Goal: Book appointment/travel/reservation

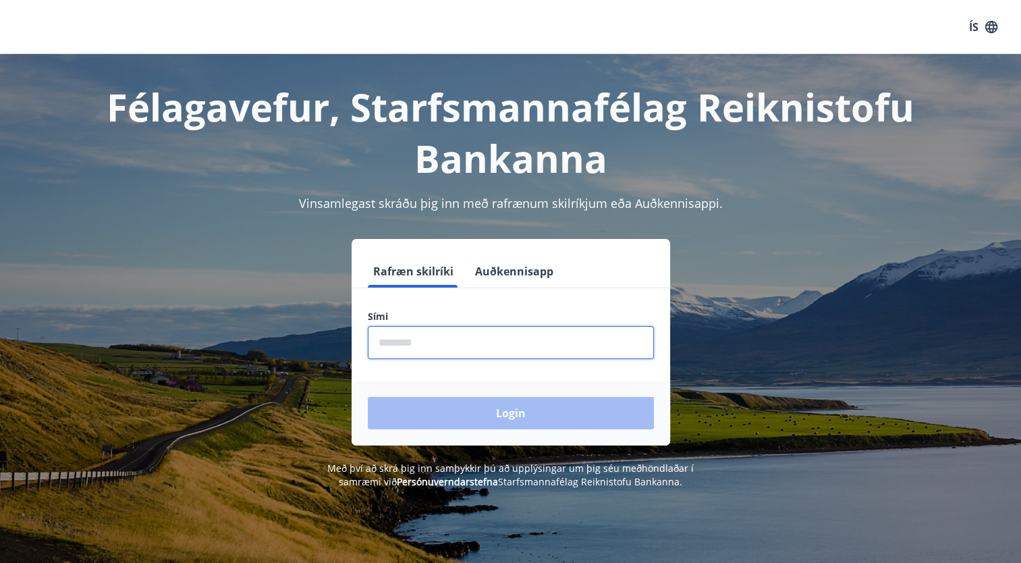
click at [401, 343] on input "phone" at bounding box center [511, 342] width 286 height 33
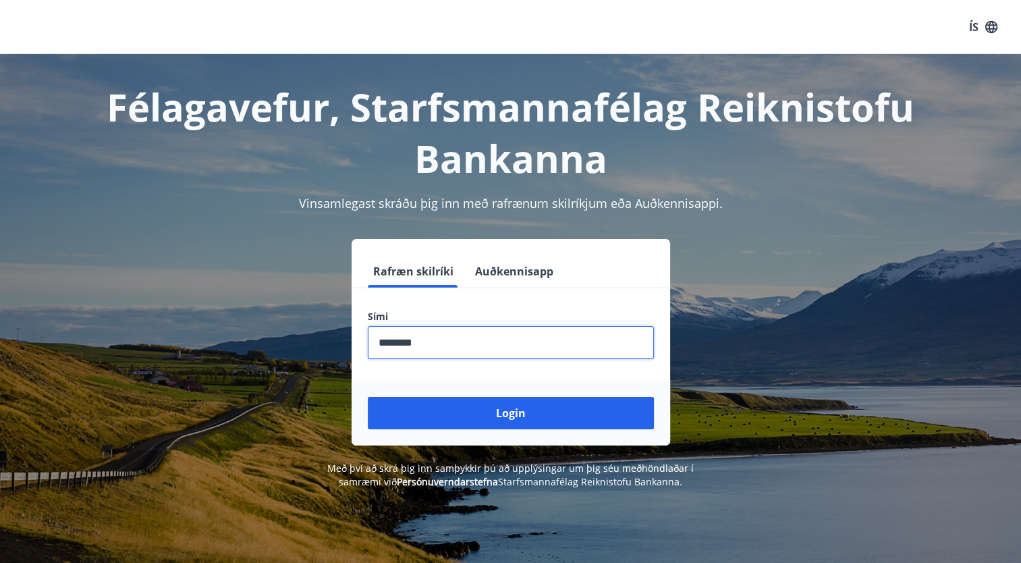
type input "********"
click at [368, 397] on button "Login" at bounding box center [511, 413] width 286 height 32
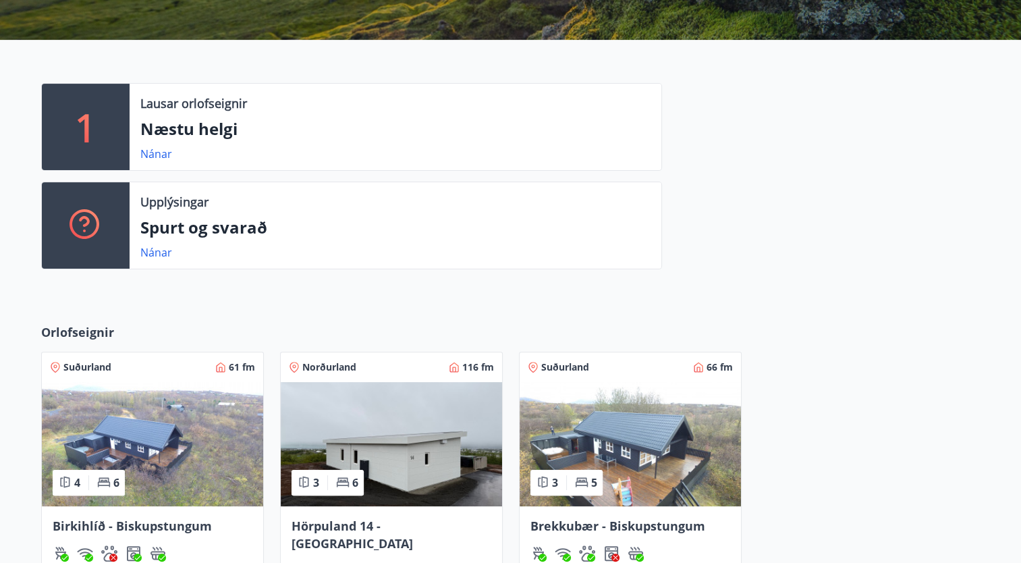
scroll to position [324, 0]
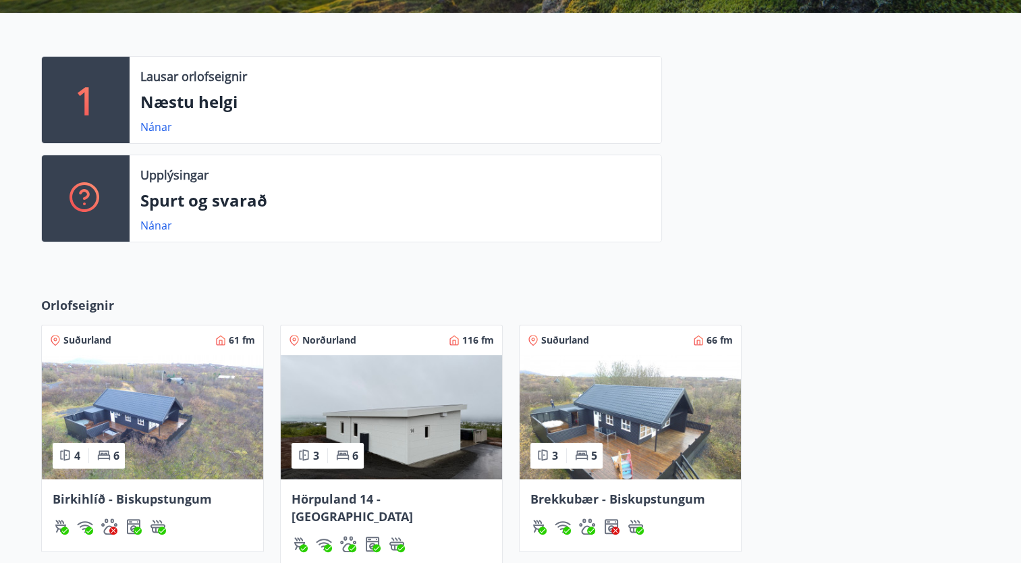
click at [396, 396] on img at bounding box center [391, 417] width 221 height 124
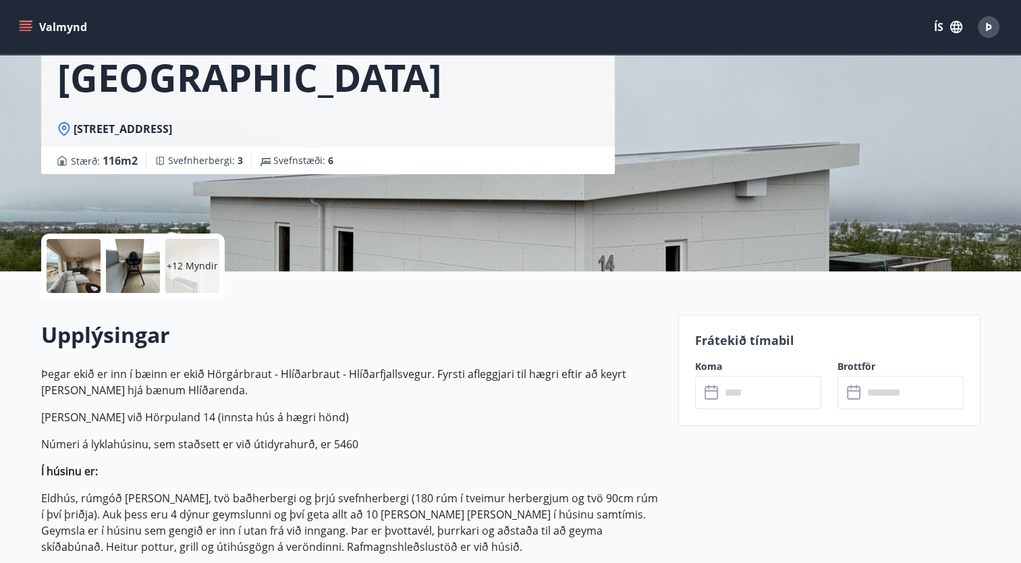
scroll to position [135, 0]
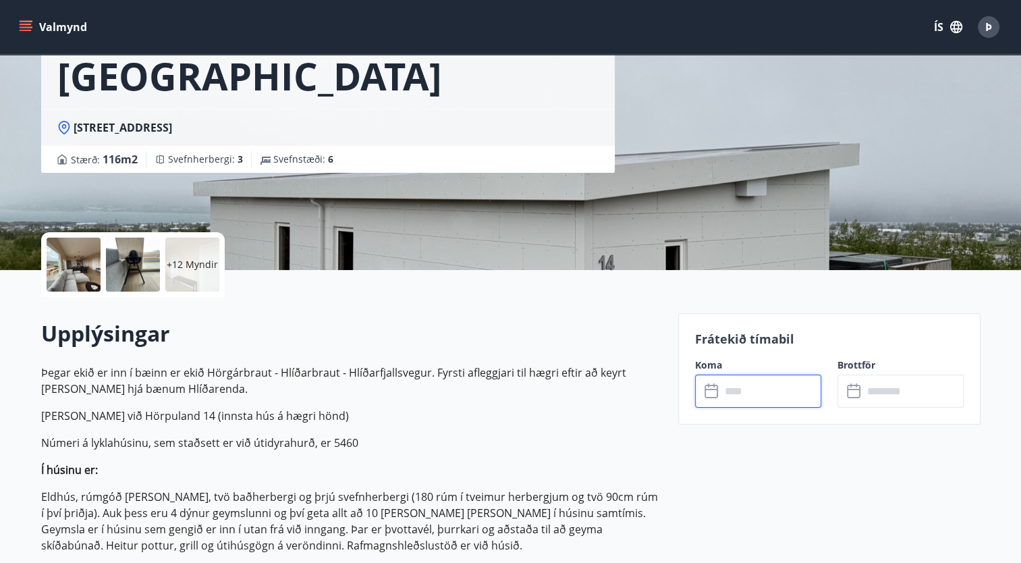
click at [740, 398] on input "text" at bounding box center [771, 391] width 101 height 33
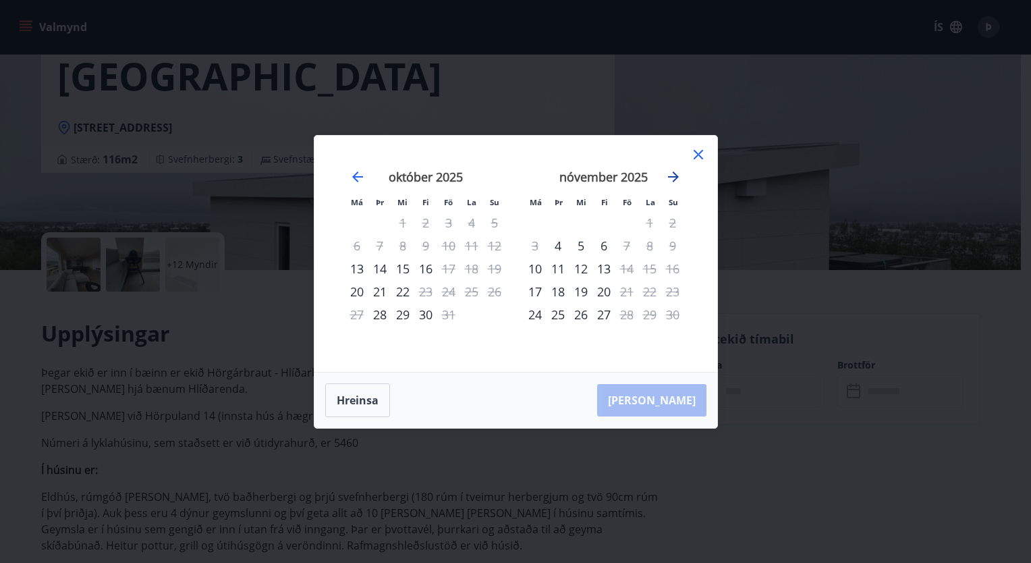
click at [671, 175] on icon "Move forward to switch to the next month." at bounding box center [674, 177] width 16 height 16
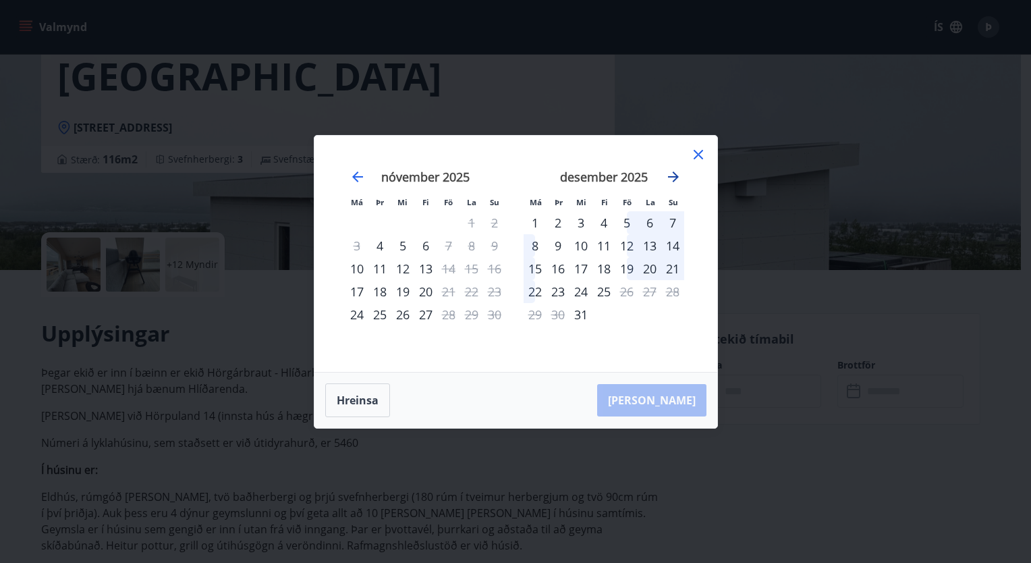
click at [671, 175] on icon "Move forward to switch to the next month." at bounding box center [674, 177] width 16 height 16
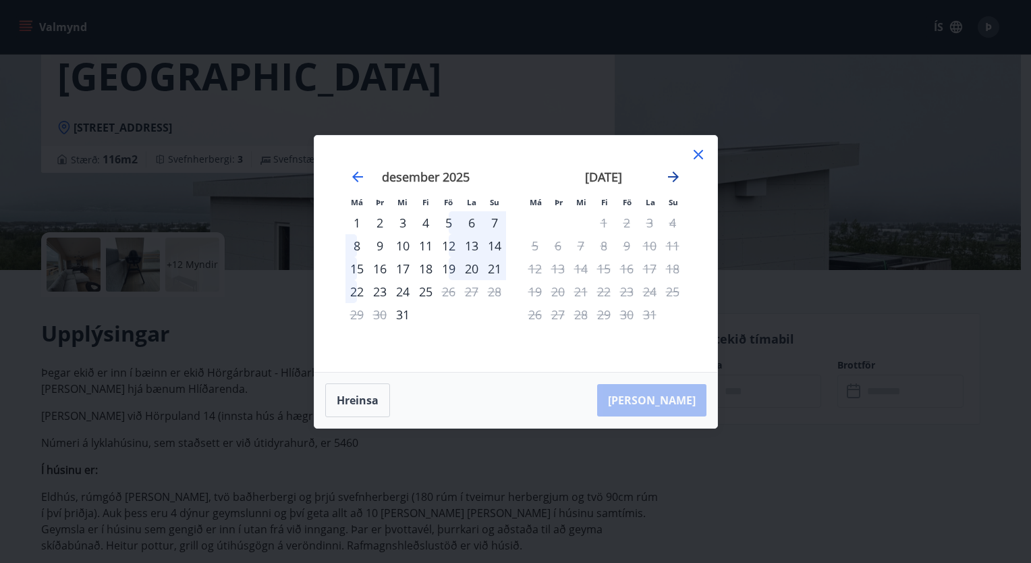
click at [671, 175] on icon "Move forward to switch to the next month." at bounding box center [674, 177] width 16 height 16
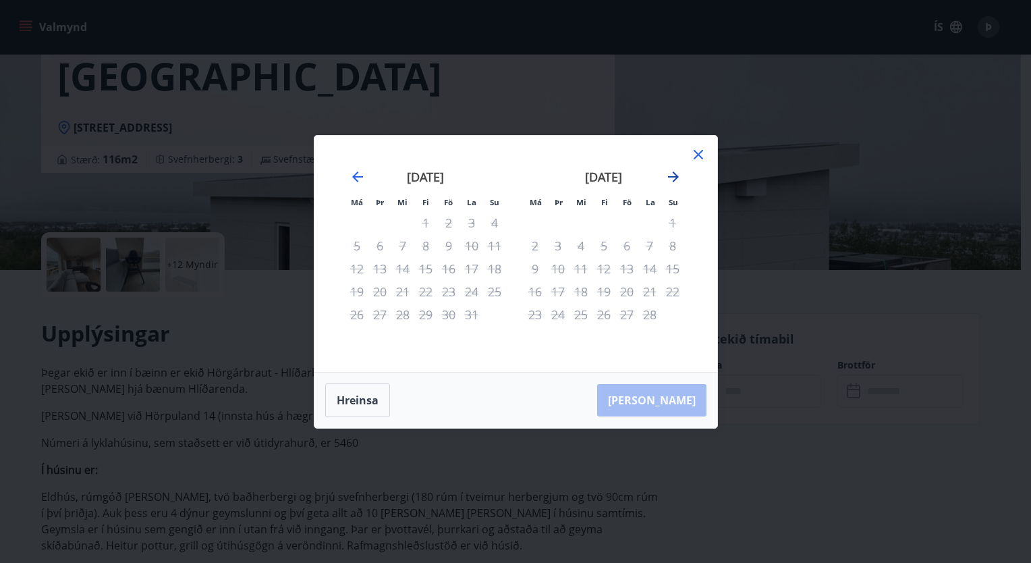
click at [671, 175] on icon "Move forward to switch to the next month." at bounding box center [674, 177] width 16 height 16
click at [360, 174] on icon "Move backward to switch to the previous month." at bounding box center [358, 177] width 16 height 16
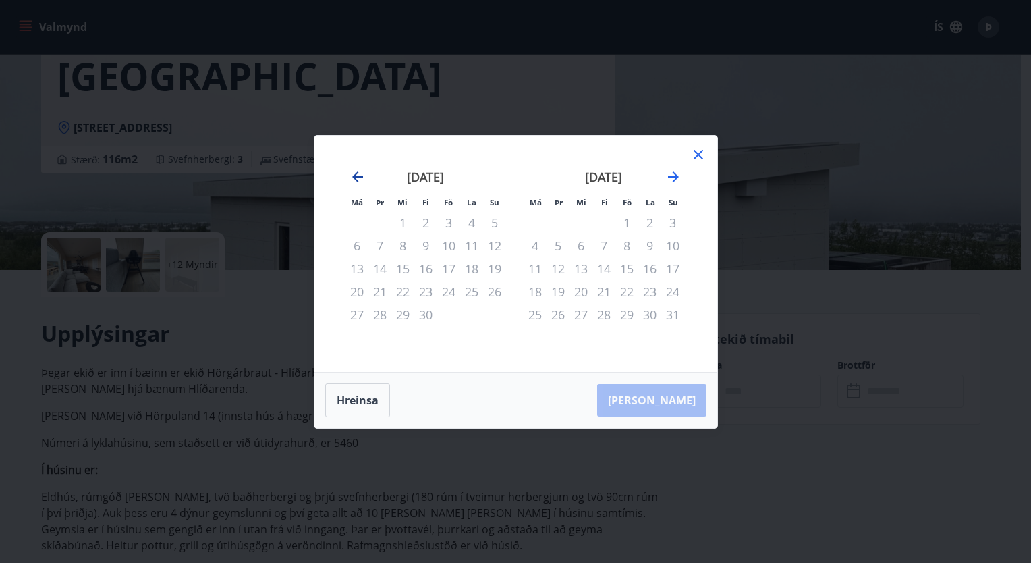
click at [360, 174] on icon "Move backward to switch to the previous month." at bounding box center [358, 177] width 16 height 16
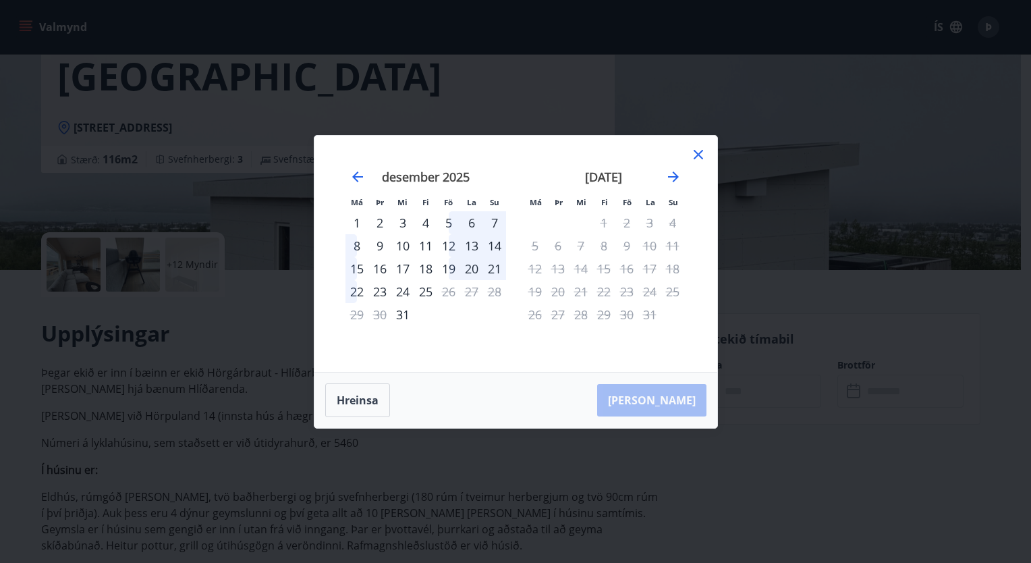
click at [702, 153] on icon at bounding box center [698, 154] width 16 height 16
